Goal: Task Accomplishment & Management: Manage account settings

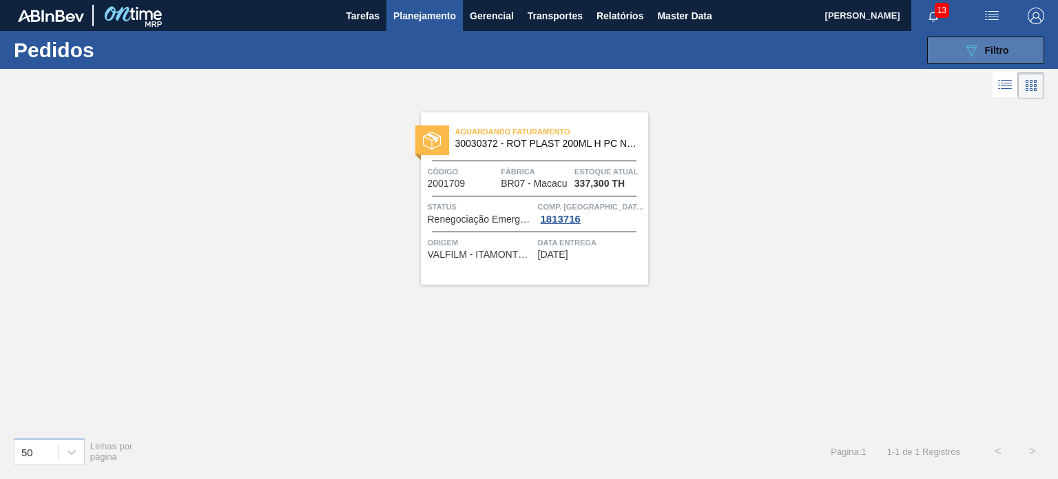
click at [956, 52] on button "089F7B8B-B2A5-4AFE-B5C0-19BA573D28AC Filtro" at bounding box center [985, 50] width 117 height 28
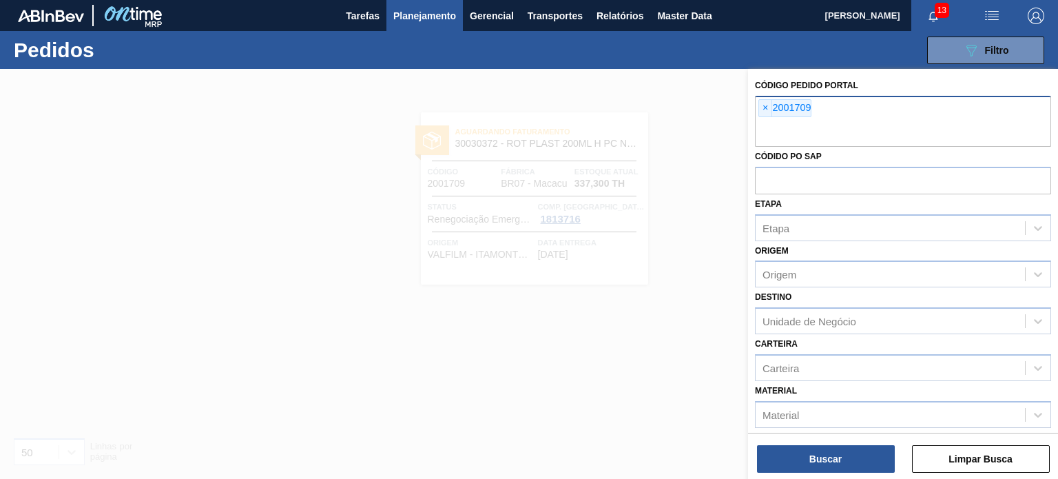
click at [764, 105] on span "×" at bounding box center [765, 108] width 13 height 17
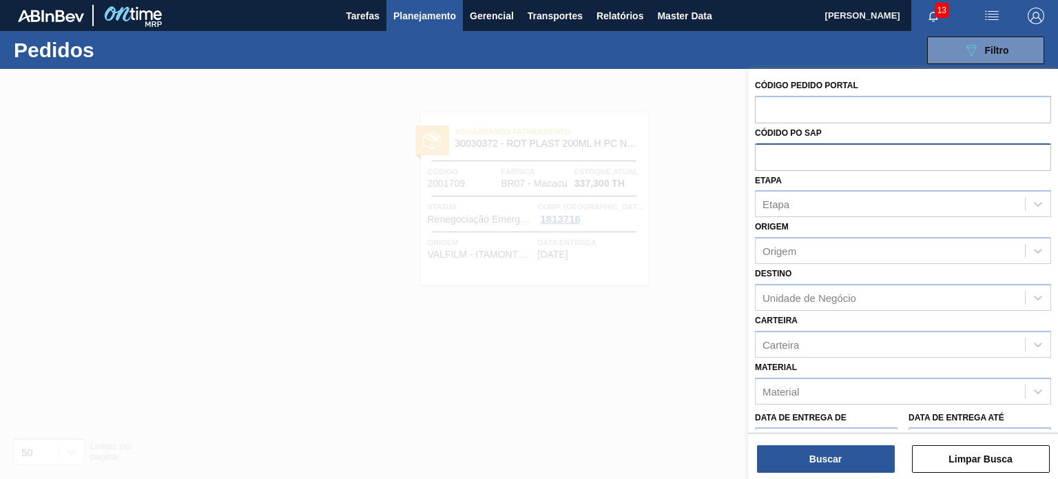
paste input "text"
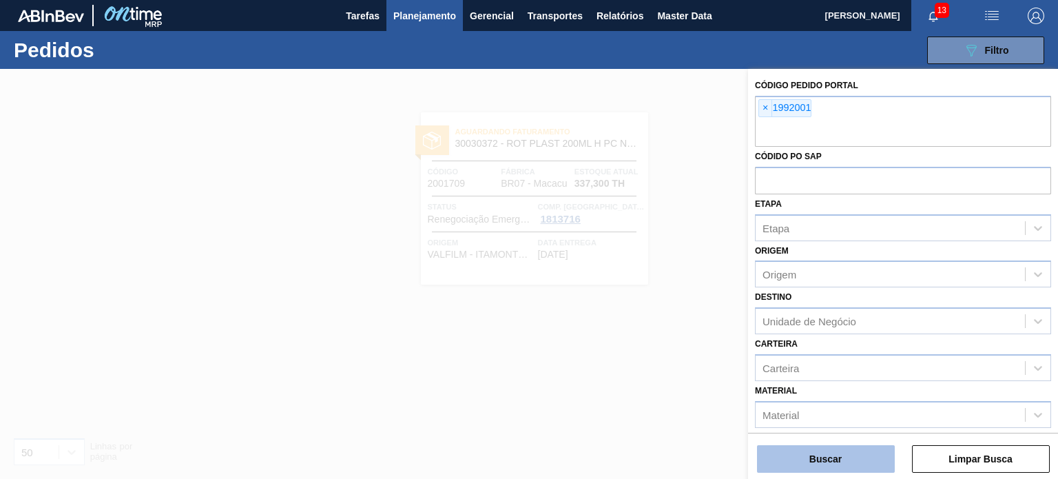
click at [834, 468] on button "Buscar" at bounding box center [826, 459] width 138 height 28
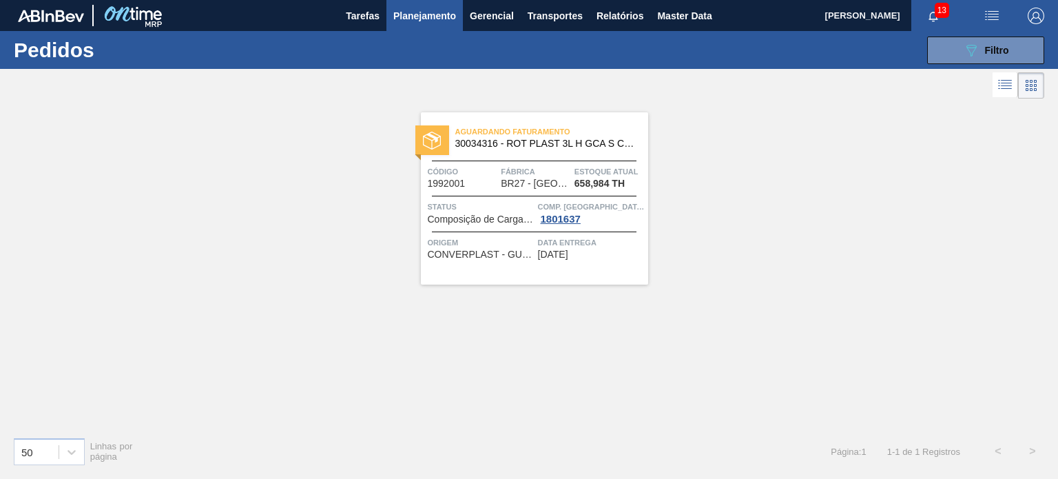
click at [435, 16] on span "Planejamento" at bounding box center [424, 16] width 63 height 17
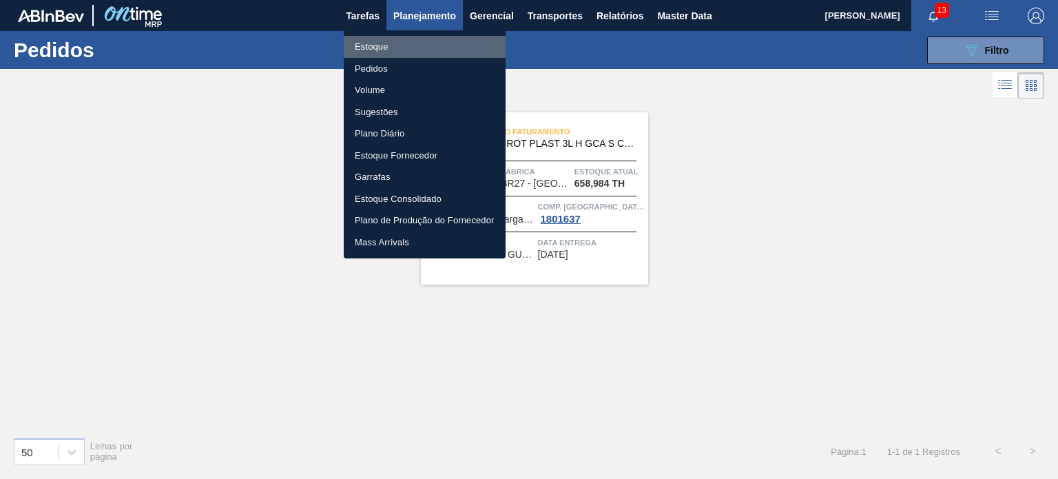
click at [414, 45] on li "Estoque" at bounding box center [425, 47] width 162 height 22
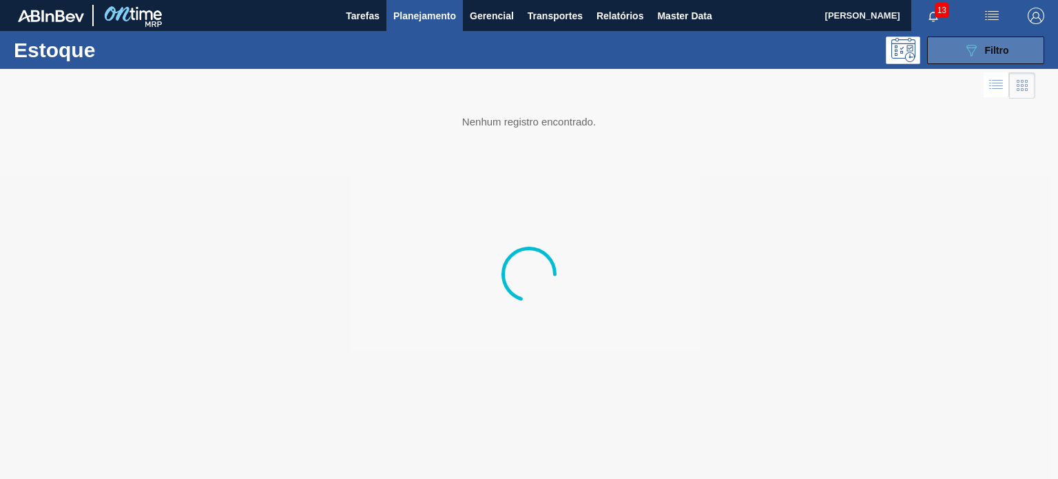
click at [1000, 59] on button "089F7B8B-B2A5-4AFE-B5C0-19BA573D28AC Filtro" at bounding box center [985, 50] width 117 height 28
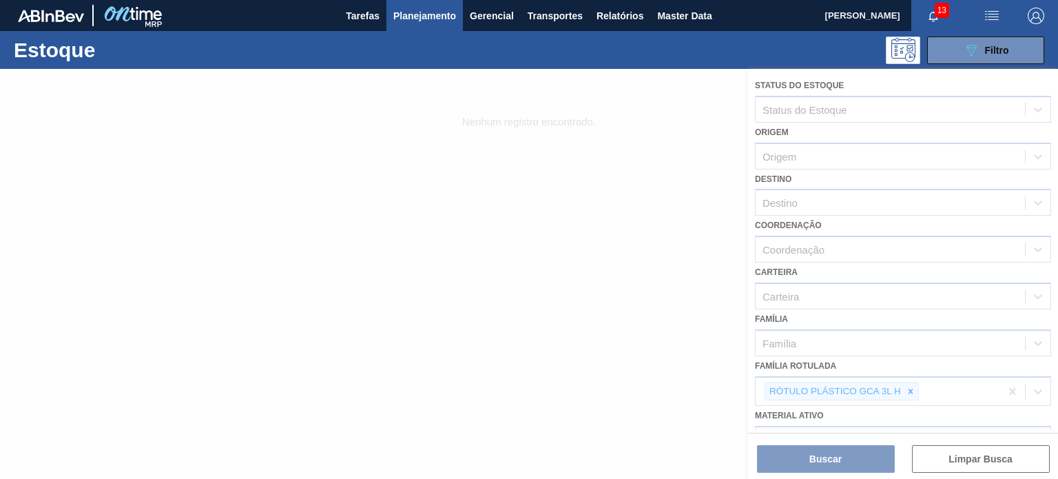
click at [902, 392] on div at bounding box center [529, 274] width 1058 height 410
click at [907, 388] on div at bounding box center [529, 274] width 1058 height 410
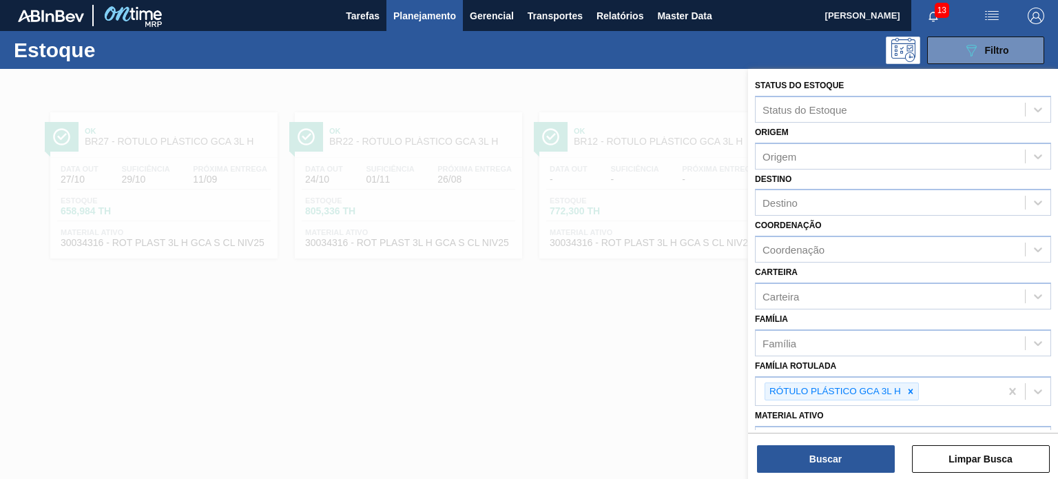
click at [909, 388] on icon at bounding box center [910, 390] width 5 height 5
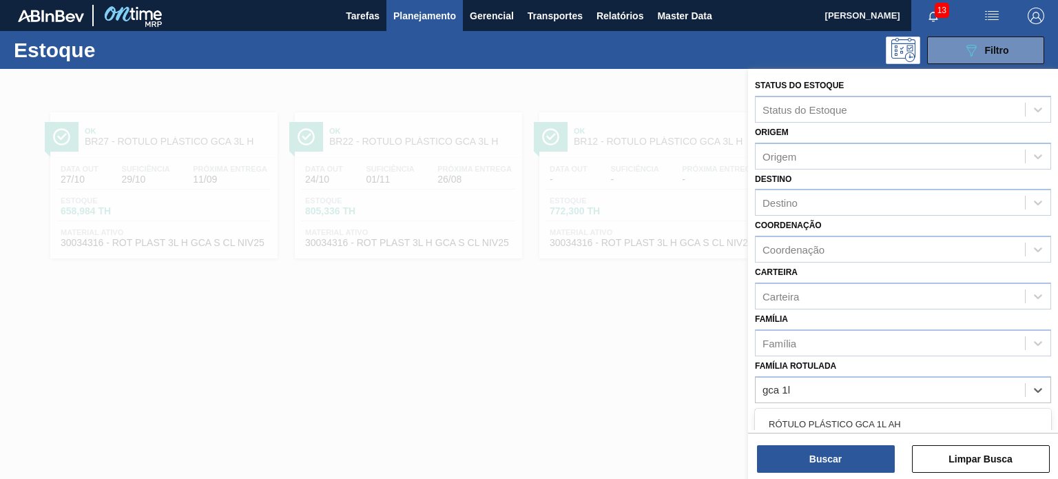
type Rotulada "gca 1l h"
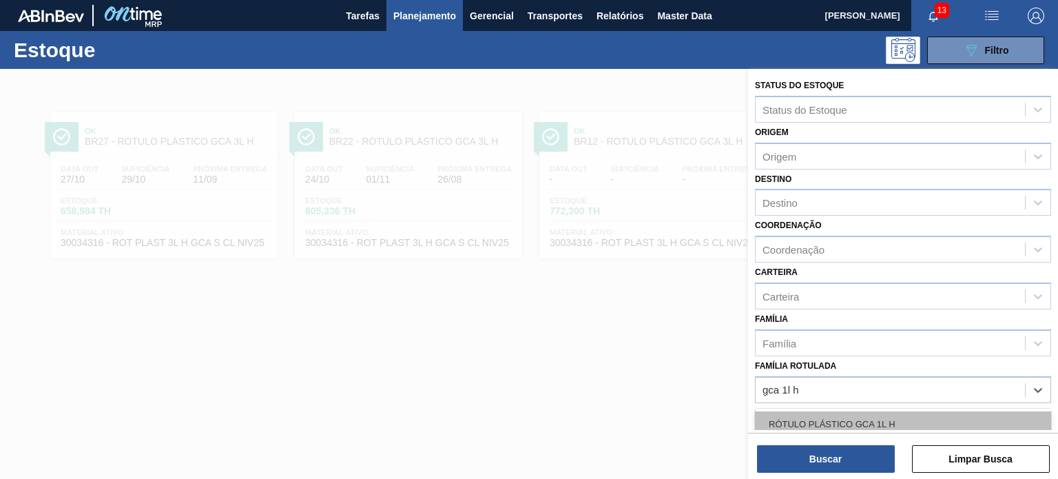
click at [793, 420] on div "RÓTULO PLÁSTICO GCA 1L H" at bounding box center [903, 423] width 296 height 25
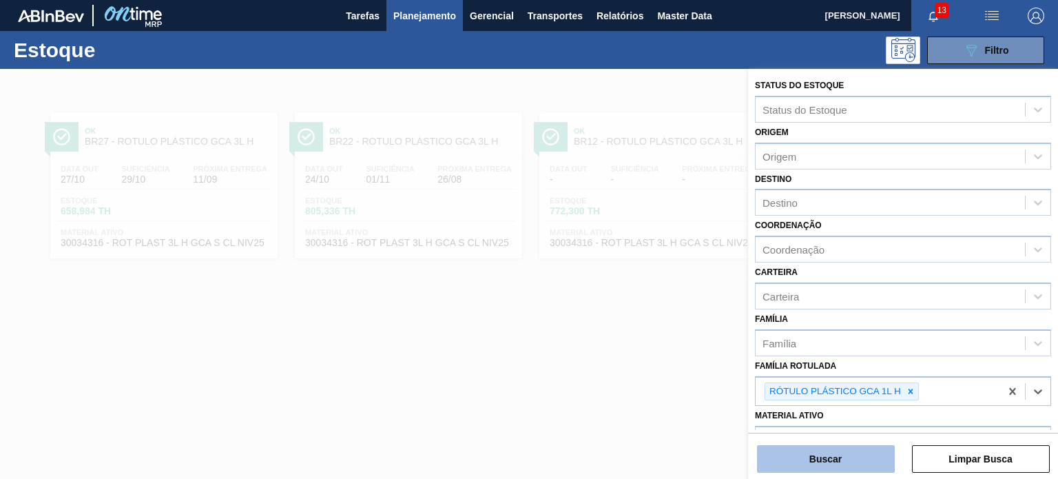
click at [815, 454] on button "Buscar" at bounding box center [826, 459] width 138 height 28
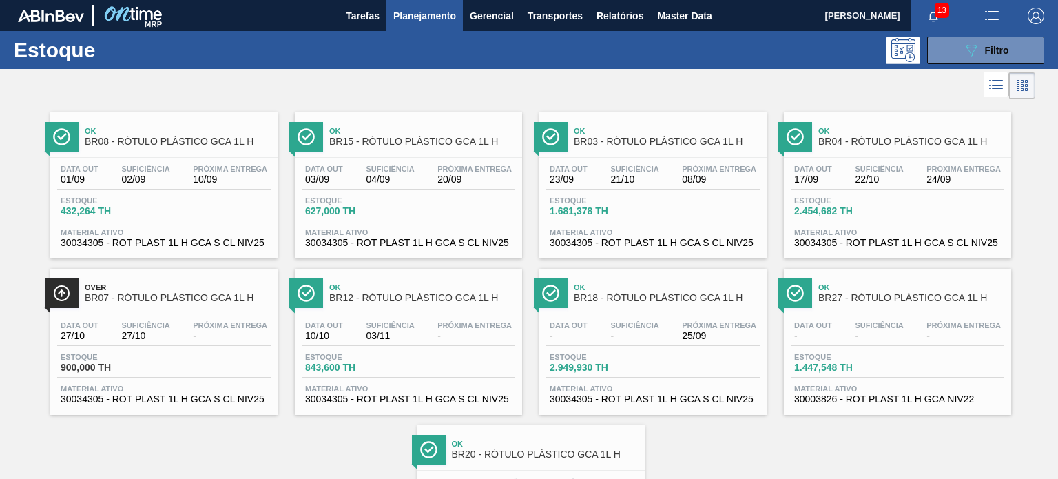
drag, startPoint x: 337, startPoint y: 185, endPoint x: 354, endPoint y: 186, distance: 16.6
click at [356, 191] on div "Data [DATE] Suficiência 04/09 Próxima Entrega 20/09 Estoque 627,000 TH Material…" at bounding box center [408, 205] width 227 height 94
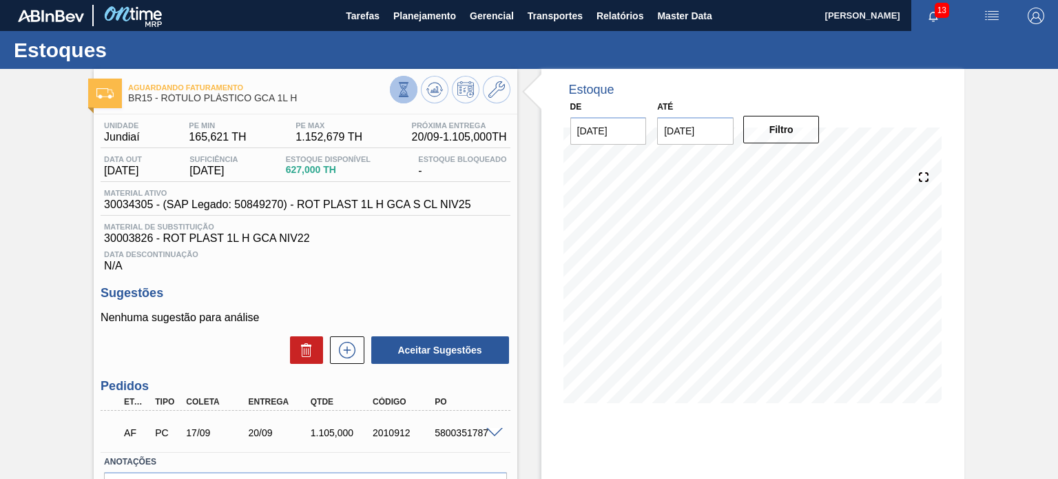
click at [403, 92] on icon at bounding box center [403, 89] width 15 height 15
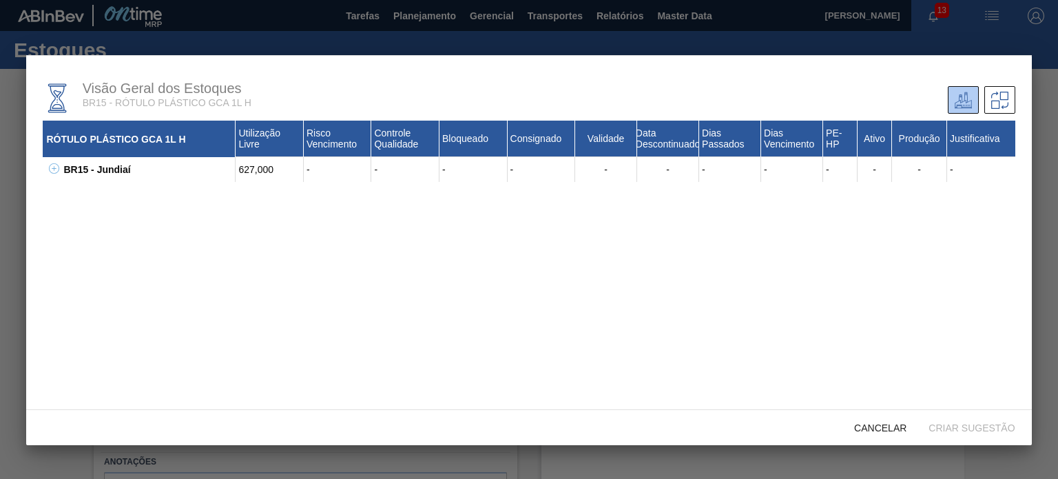
click at [52, 171] on icon at bounding box center [54, 168] width 10 height 10
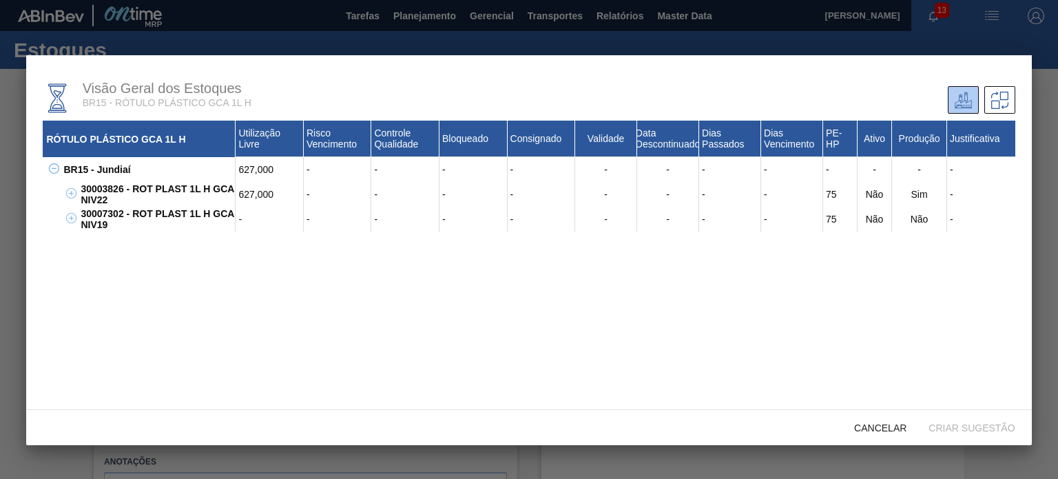
click at [1, 275] on div at bounding box center [529, 239] width 1058 height 479
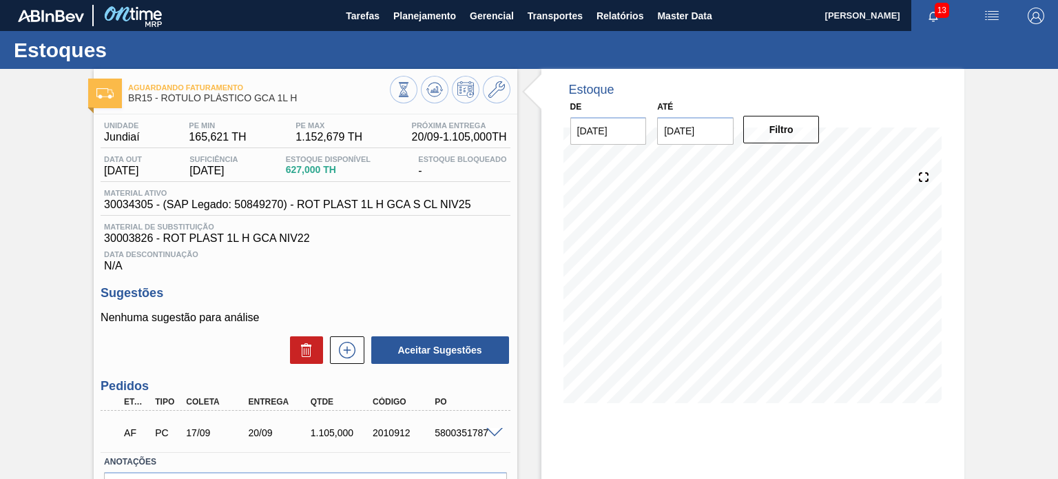
click at [998, 209] on div "Aguardando Faturamento BR15 - RÓTULO PLÁSTICO GCA 1L H Unidade Jundiaí PE MIN 1…" at bounding box center [529, 330] width 1058 height 523
click at [498, 431] on span at bounding box center [494, 433] width 17 height 10
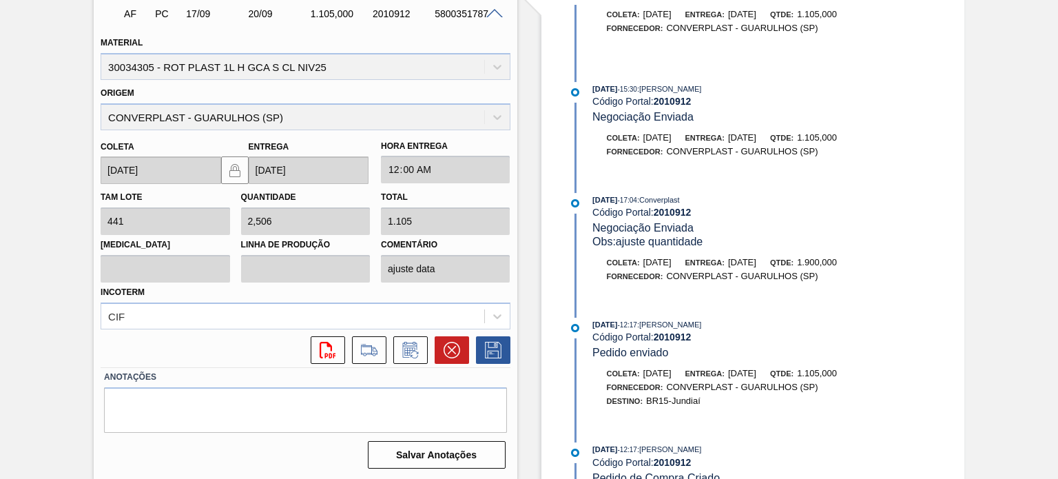
scroll to position [1578, 0]
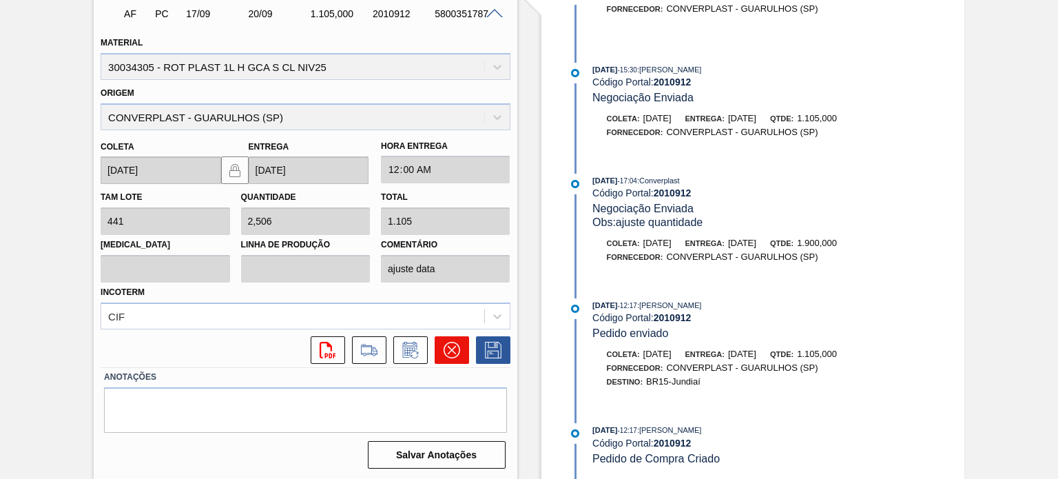
click at [453, 353] on icon at bounding box center [451, 350] width 17 height 17
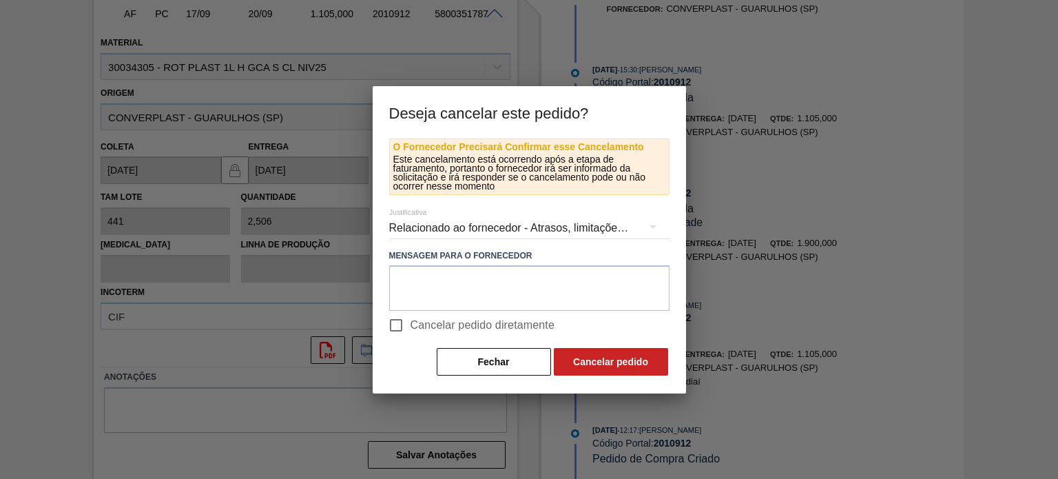
click at [446, 229] on div "Relacionado ao fornecedor - Atrasos, limitações de capacidade, etc." at bounding box center [529, 228] width 280 height 39
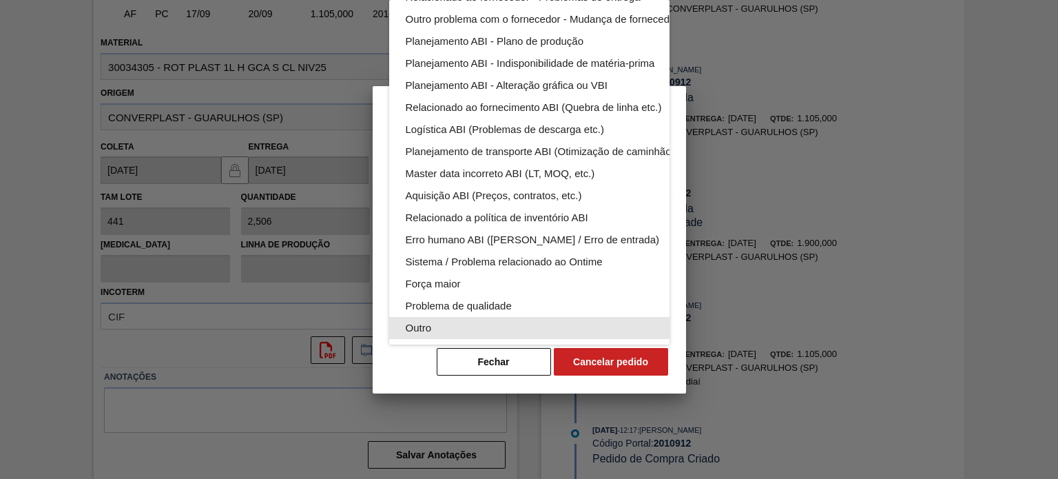
scroll to position [85, 0]
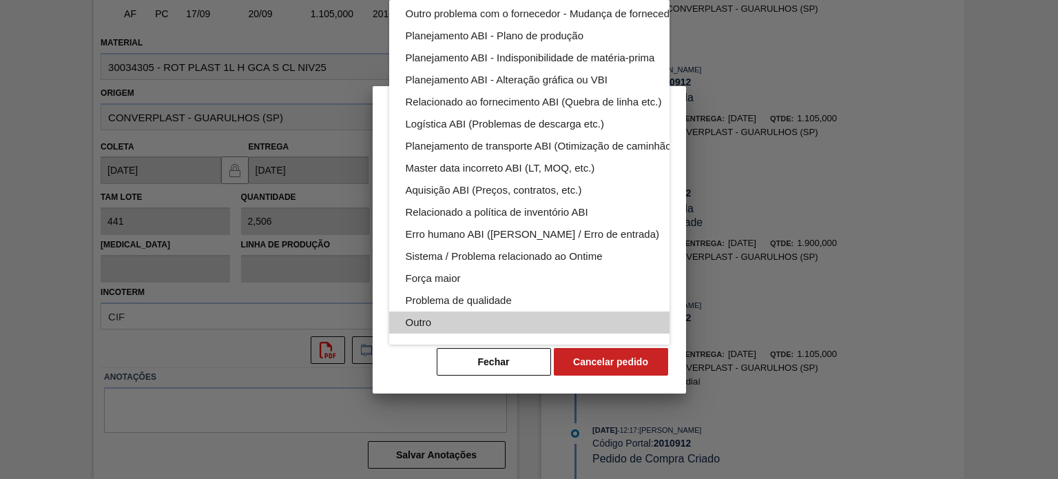
click at [465, 322] on div "Outro" at bounding box center [562, 322] width 312 height 22
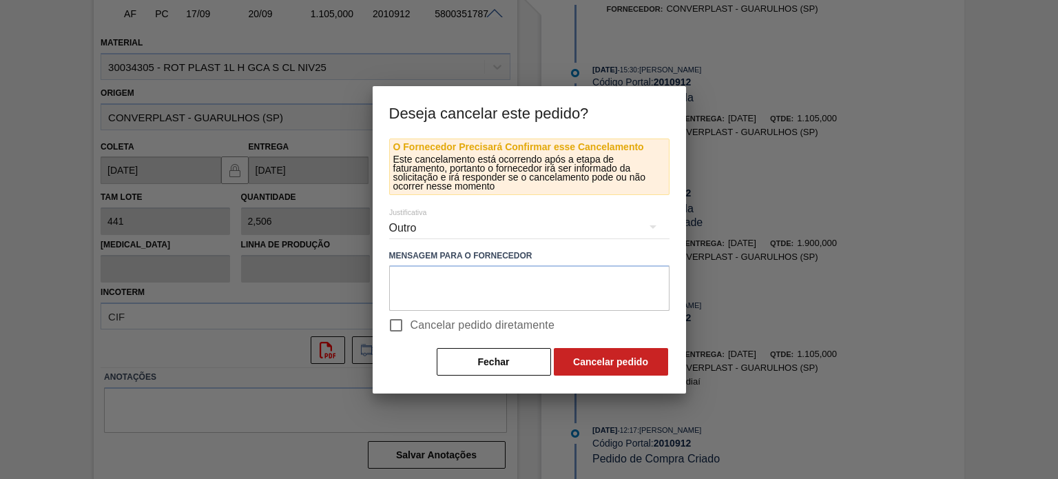
click at [468, 290] on div "Relacionado ao fornecedor - Atrasos, limitações de capacidade, etc. Relacionado…" at bounding box center [529, 239] width 1058 height 479
click at [467, 282] on textarea at bounding box center [529, 287] width 280 height 45
click at [438, 322] on span "Cancelar pedido diretamente" at bounding box center [482, 325] width 145 height 17
click at [410, 322] on input "Cancelar pedido diretamente" at bounding box center [395, 325] width 29 height 29
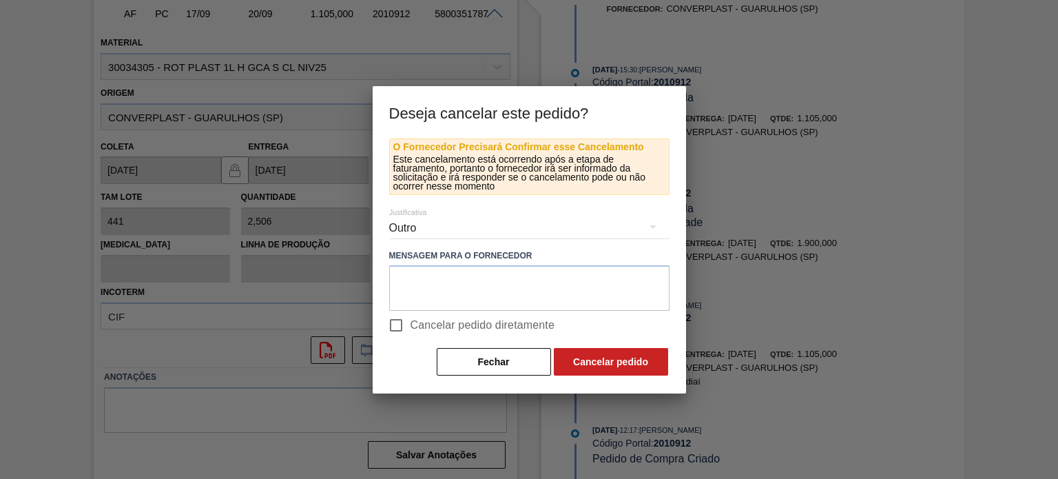
checkbox input "true"
click at [476, 239] on div "Outro" at bounding box center [529, 228] width 280 height 39
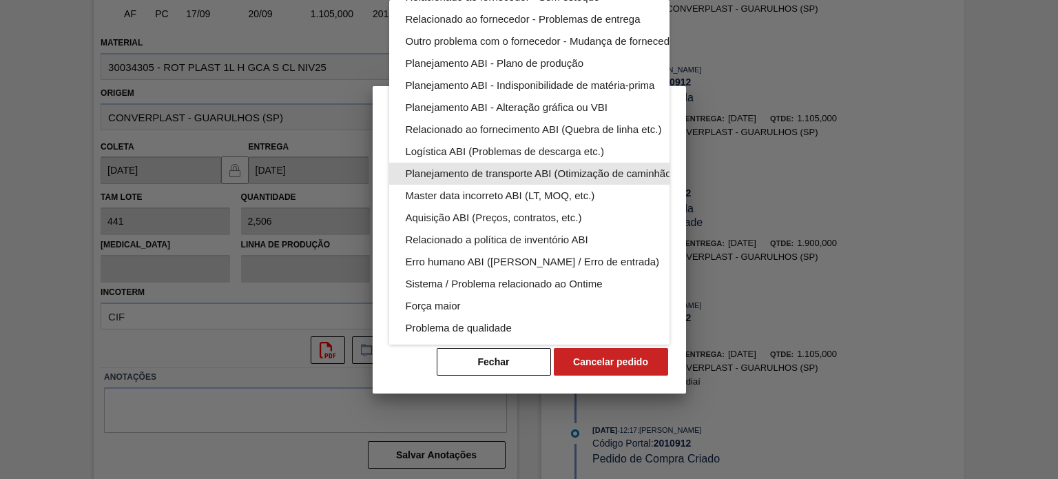
scroll to position [69, 0]
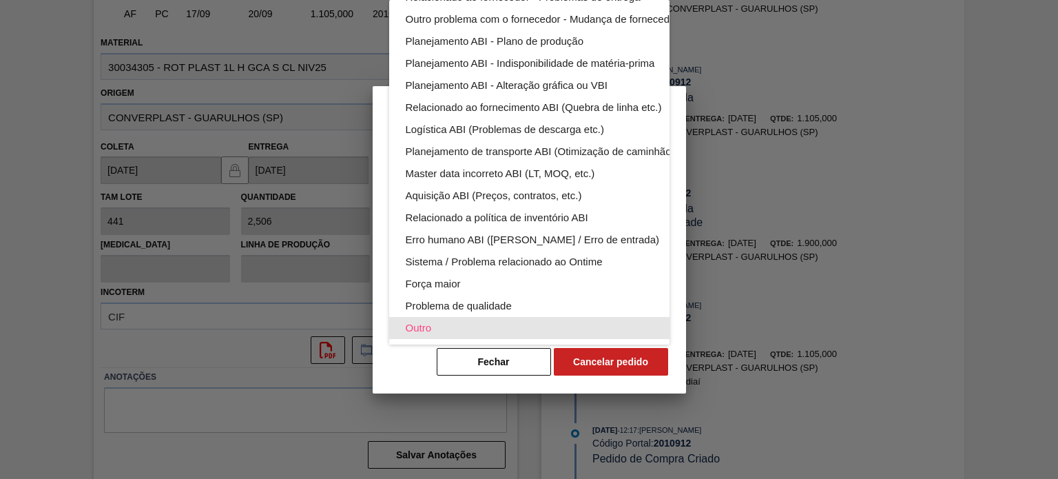
click at [524, 317] on div "Outro" at bounding box center [562, 328] width 312 height 22
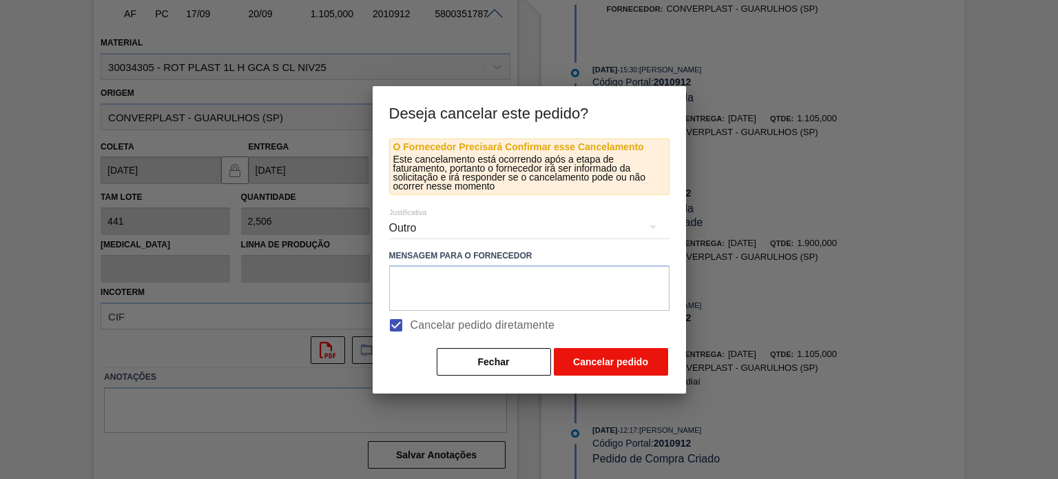
click at [600, 354] on button "Cancelar pedido" at bounding box center [611, 362] width 114 height 28
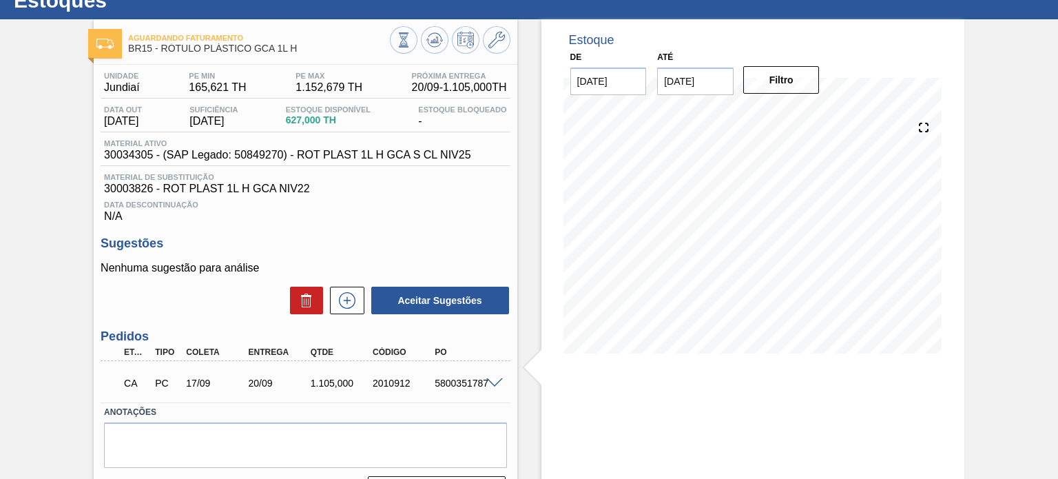
scroll to position [0, 0]
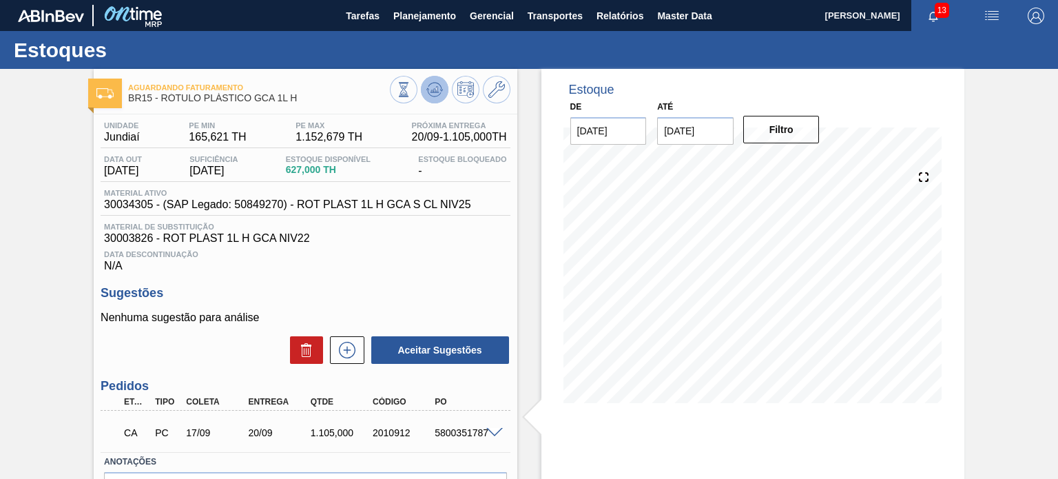
click at [428, 101] on button at bounding box center [435, 90] width 28 height 28
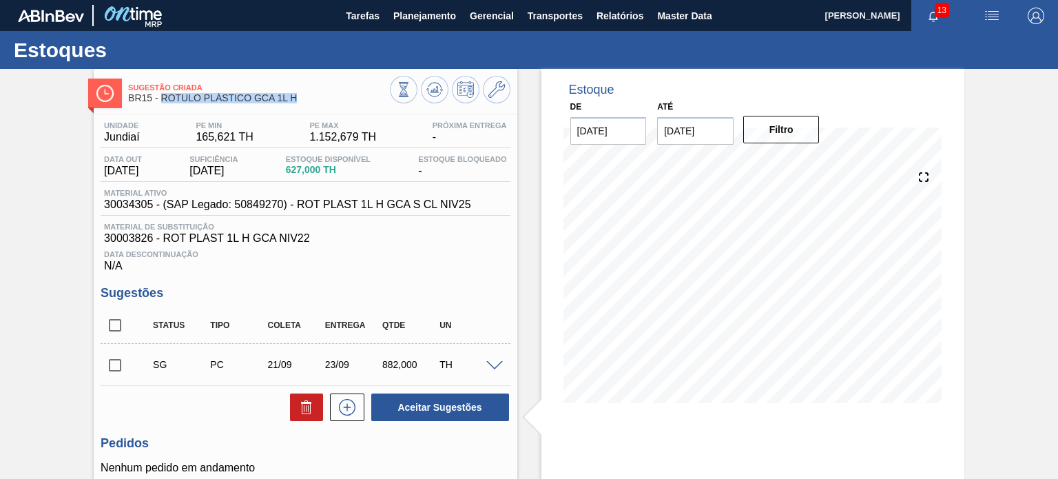
drag, startPoint x: 307, startPoint y: 97, endPoint x: 162, endPoint y: 105, distance: 144.8
click at [162, 105] on div "Sugestão Criada BR15 - RÓTULO PLÁSTICO GCA 1L H" at bounding box center [258, 93] width 261 height 31
copy span "RÓTULO PLÁSTICO GCA 1L H"
click at [538, 213] on div "Estoque De [DATE] Até [DATE] Filtro 09/09 Projeção de Estoque -129 [DOMAIN_NAME…" at bounding box center [740, 333] width 447 height 529
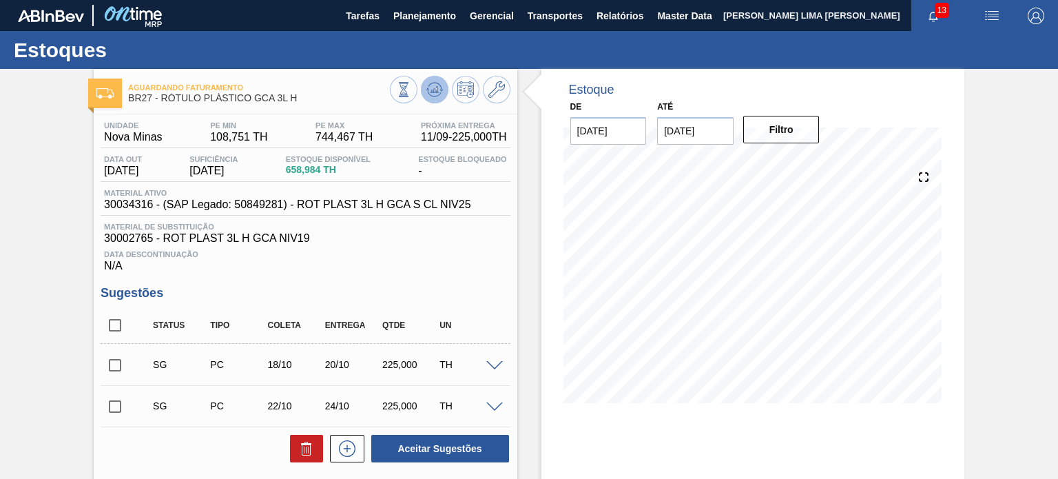
click at [411, 93] on icon at bounding box center [403, 89] width 15 height 15
click at [287, 101] on span "BR27 - RÓTULO PLÁSTICO GCA 3L H" at bounding box center [258, 98] width 261 height 10
